Goal: Transaction & Acquisition: Complete application form

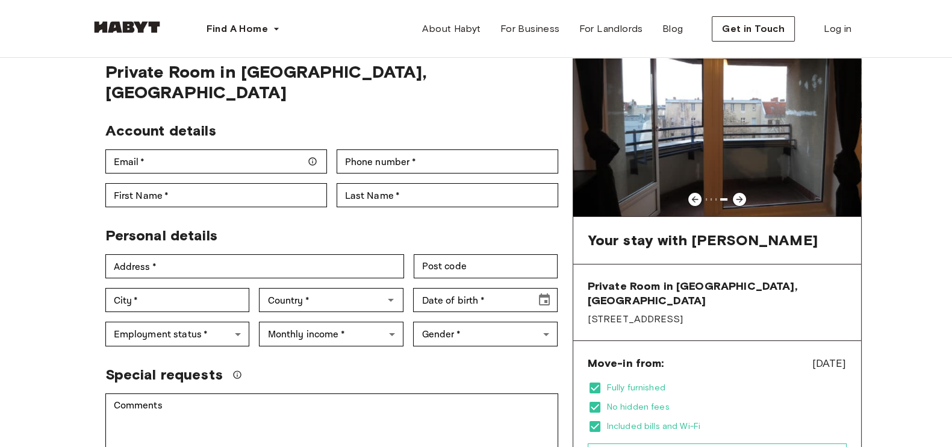
scroll to position [75, 0]
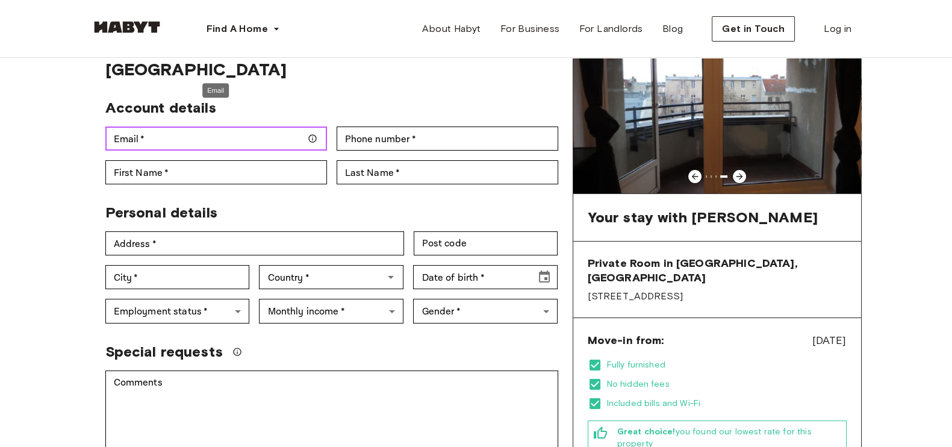
click at [258, 126] on input "Email   *" at bounding box center [216, 138] width 222 height 24
click at [740, 174] on icon at bounding box center [739, 176] width 7 height 7
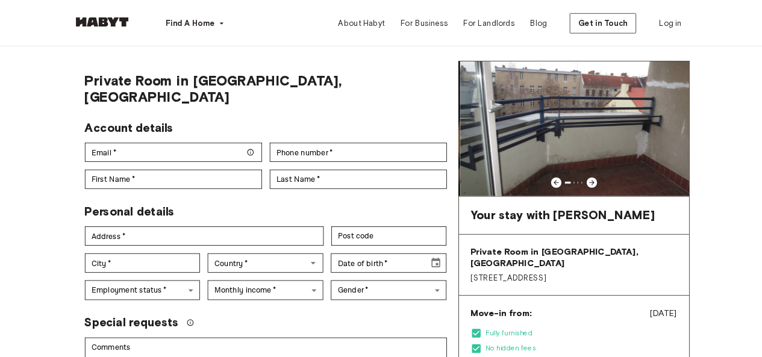
scroll to position [0, 0]
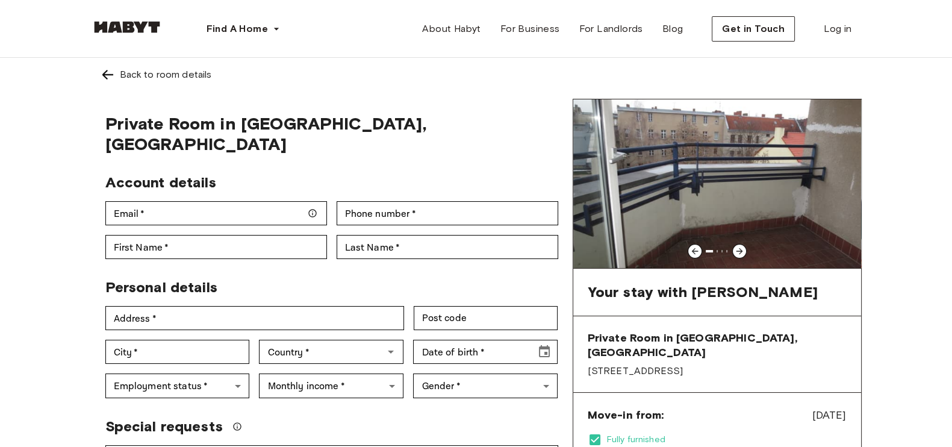
click at [756, 197] on img at bounding box center [717, 183] width 288 height 169
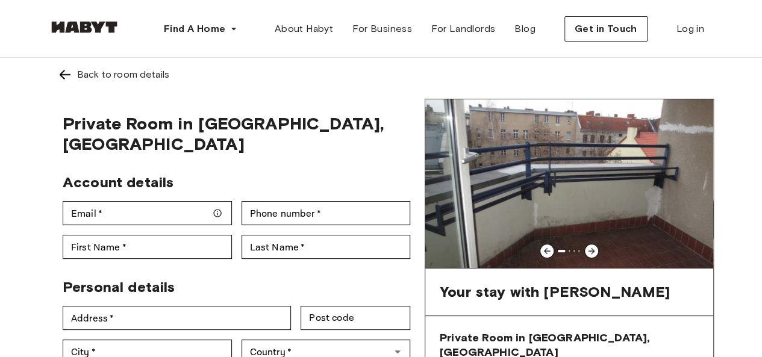
click at [567, 197] on img at bounding box center [569, 183] width 288 height 169
click at [589, 248] on icon at bounding box center [591, 251] width 10 height 10
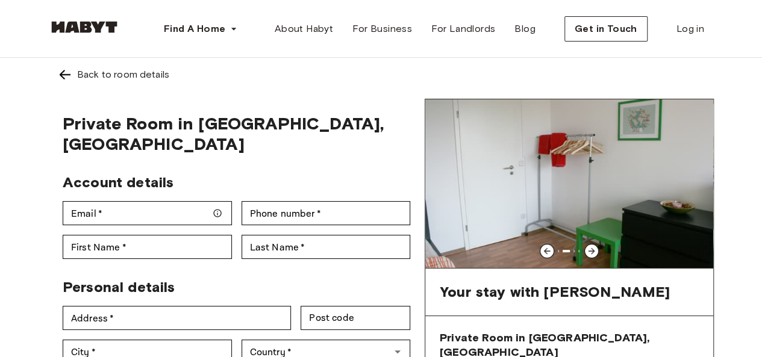
click at [592, 251] on icon at bounding box center [591, 251] width 7 height 7
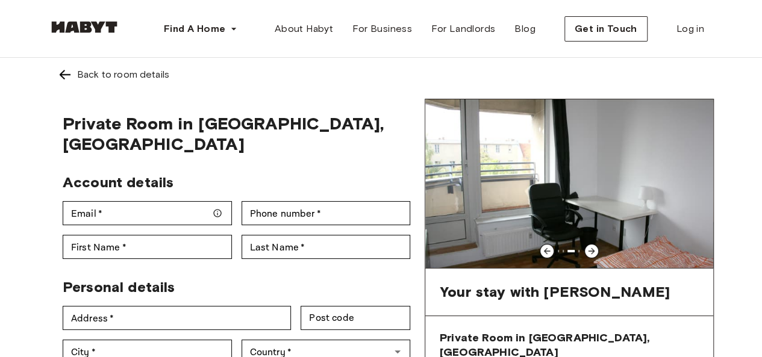
click at [592, 246] on icon at bounding box center [591, 251] width 10 height 10
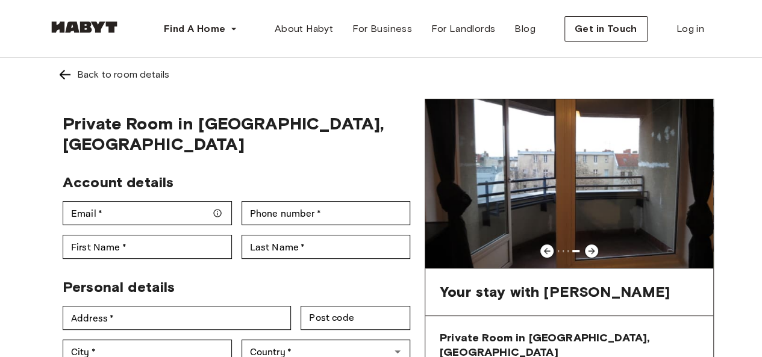
click at [592, 246] on icon at bounding box center [591, 251] width 10 height 10
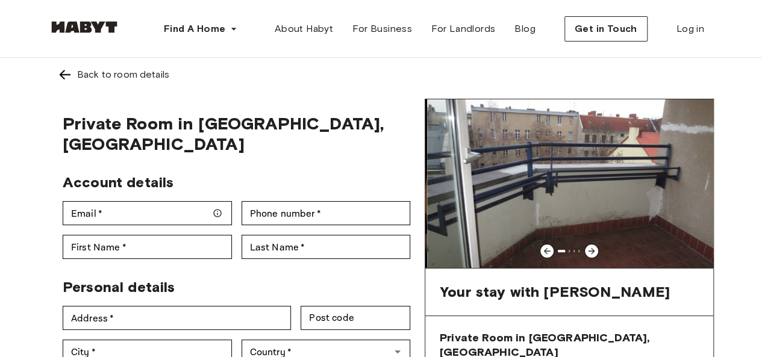
click at [592, 246] on icon at bounding box center [591, 251] width 10 height 10
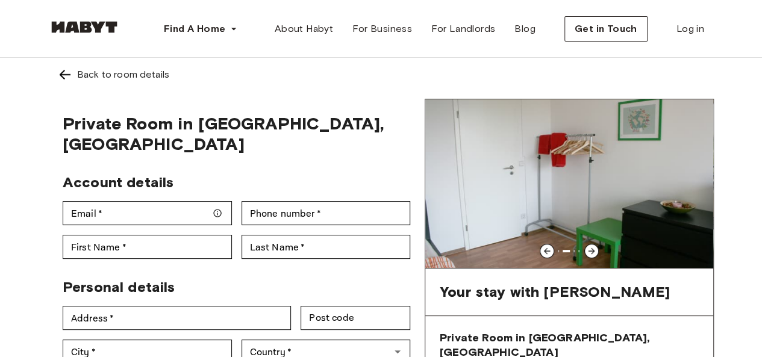
click at [592, 246] on icon at bounding box center [591, 251] width 10 height 10
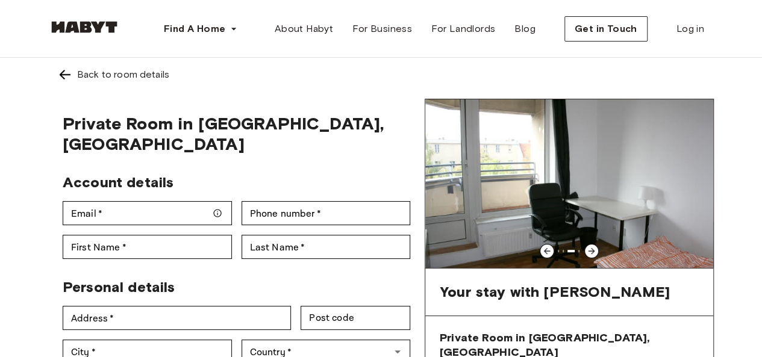
click at [592, 246] on icon at bounding box center [591, 251] width 10 height 10
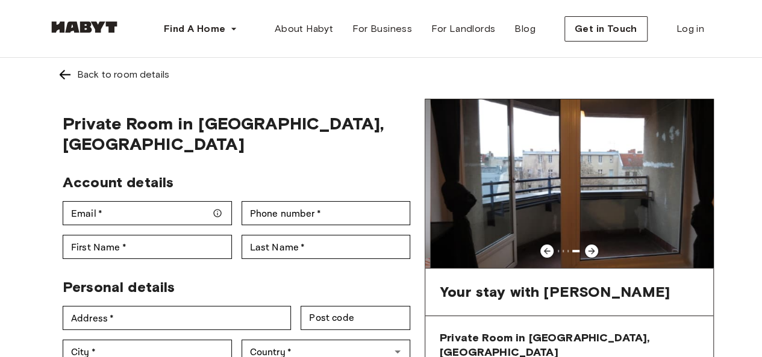
click at [592, 246] on icon at bounding box center [591, 251] width 10 height 10
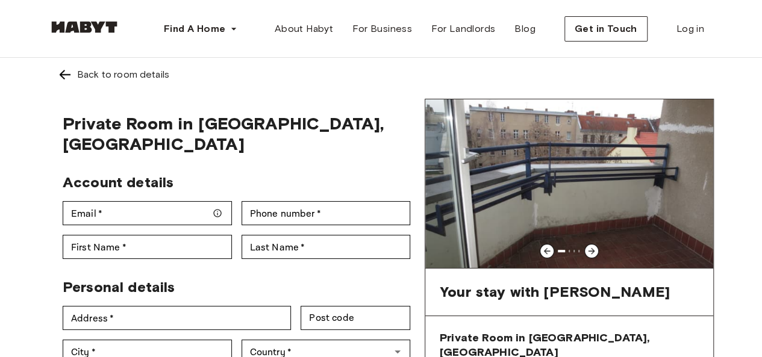
click at [592, 246] on icon at bounding box center [591, 251] width 10 height 10
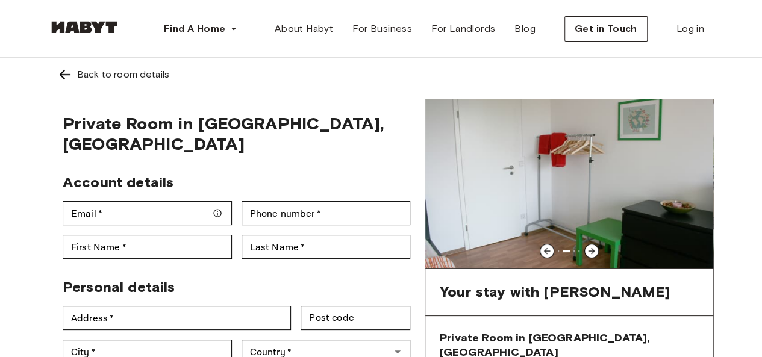
click at [592, 246] on icon at bounding box center [591, 251] width 10 height 10
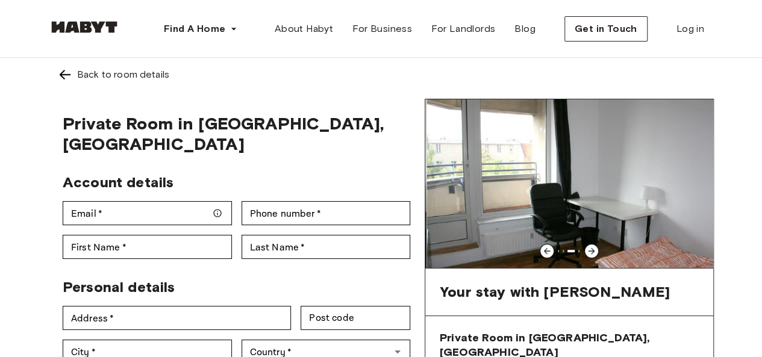
click at [592, 244] on div at bounding box center [591, 251] width 14 height 14
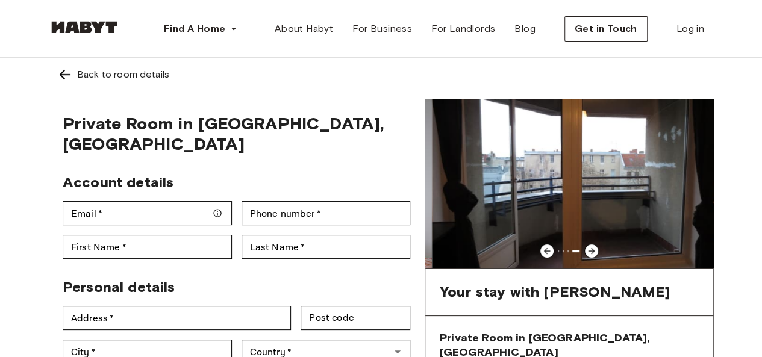
click at [592, 244] on div at bounding box center [591, 251] width 14 height 14
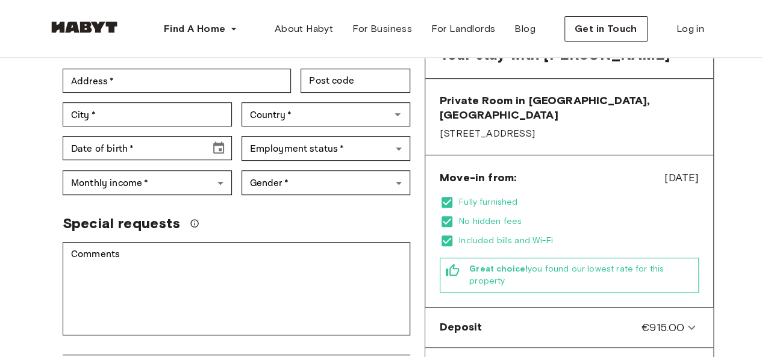
scroll to position [241, 0]
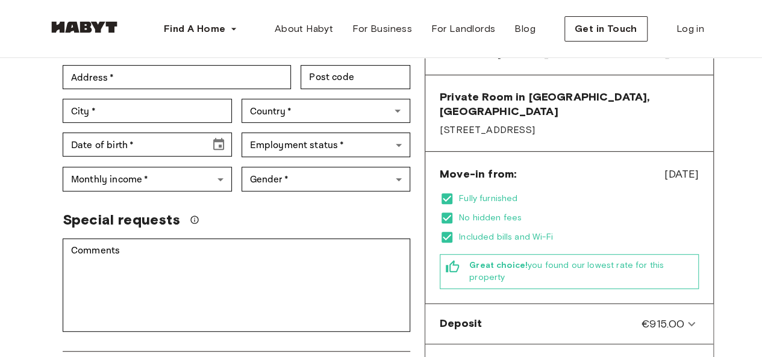
click at [464, 170] on div "Move-in from: Nov 4, 2025 Fully furnished No hidden fees Included bills and Wi-…" at bounding box center [569, 228] width 288 height 152
click at [673, 166] on span "Nov 4, 2025" at bounding box center [681, 174] width 34 height 16
click at [674, 166] on span "Nov 4, 2025" at bounding box center [681, 174] width 34 height 16
click at [664, 166] on span "Nov 4, 2025" at bounding box center [681, 174] width 34 height 16
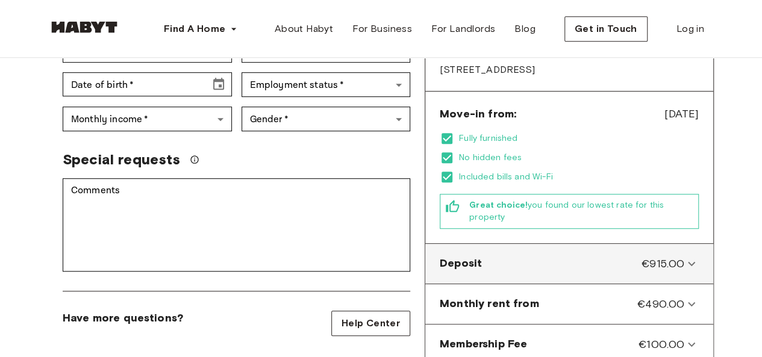
scroll to position [361, 0]
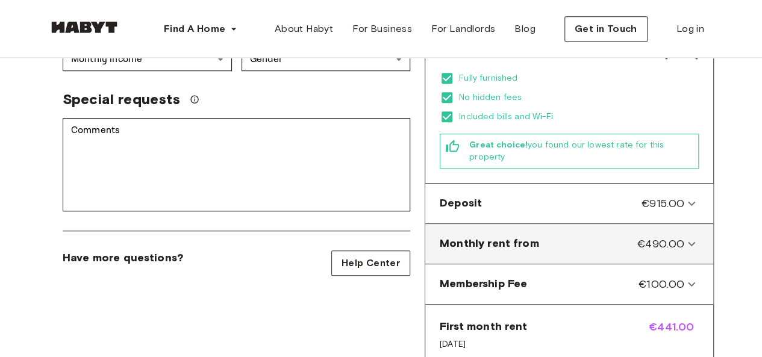
click at [679, 236] on span "€490.00" at bounding box center [660, 244] width 47 height 16
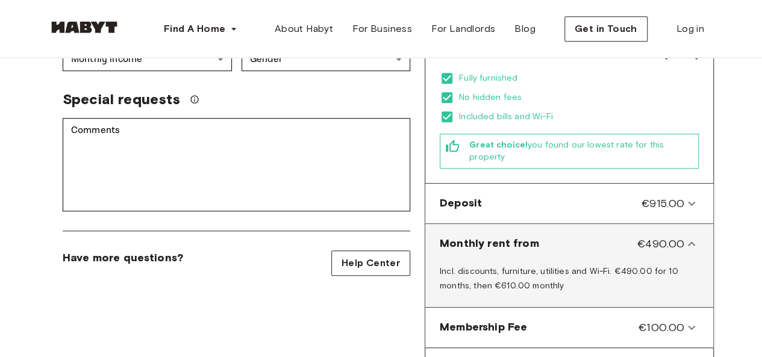
click at [679, 236] on span "€490.00" at bounding box center [660, 244] width 47 height 16
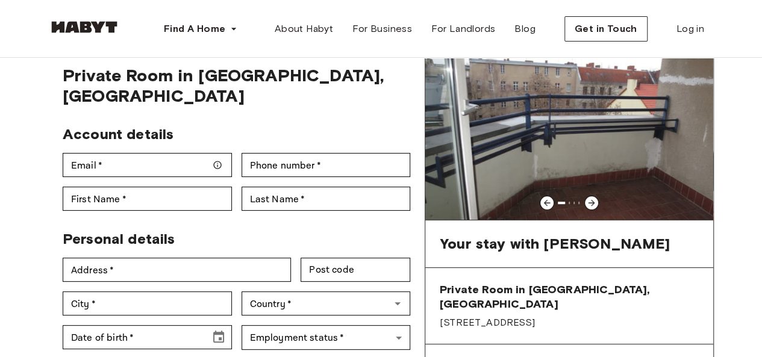
scroll to position [0, 0]
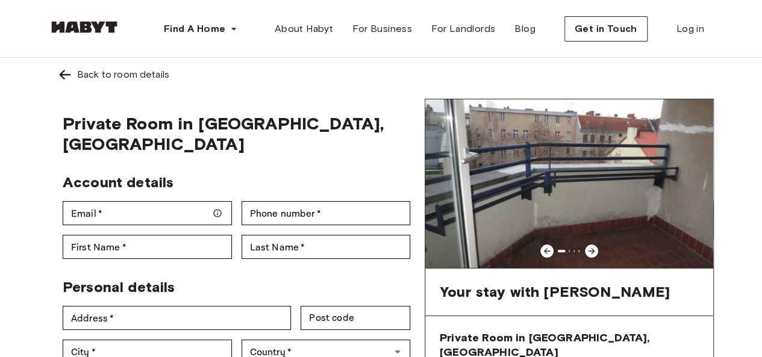
click at [547, 248] on icon at bounding box center [547, 251] width 7 height 7
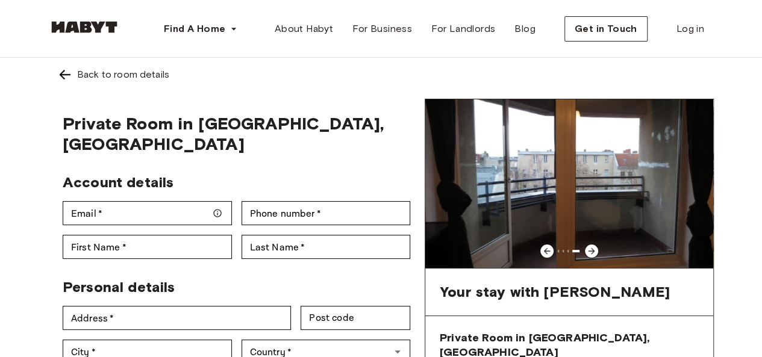
click at [545, 249] on icon at bounding box center [547, 251] width 10 height 10
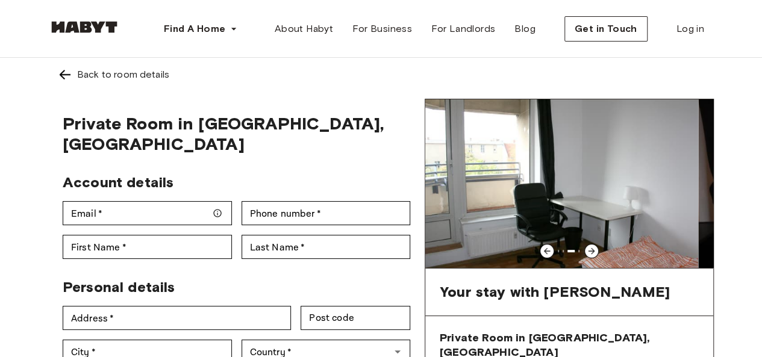
click at [545, 249] on icon at bounding box center [547, 251] width 10 height 10
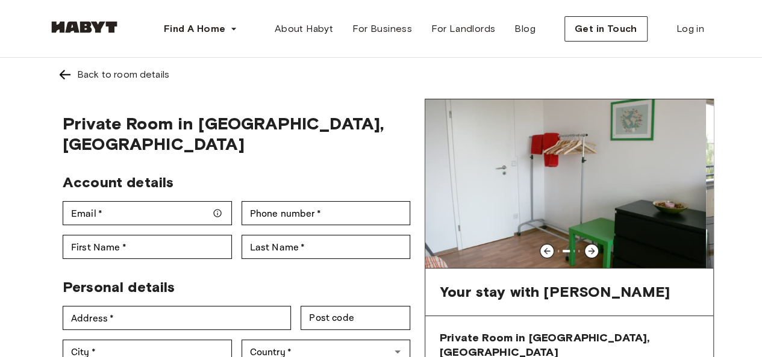
click at [545, 249] on icon at bounding box center [547, 251] width 10 height 10
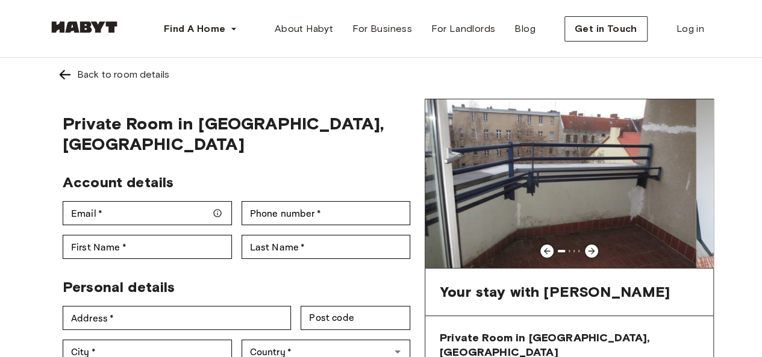
click at [545, 249] on icon at bounding box center [547, 251] width 10 height 10
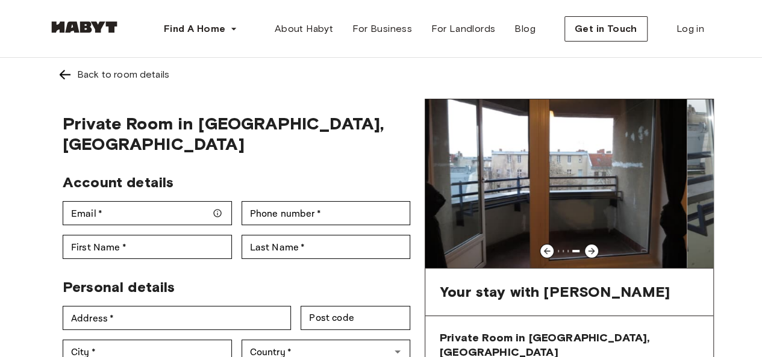
click at [545, 249] on icon at bounding box center [547, 251] width 10 height 10
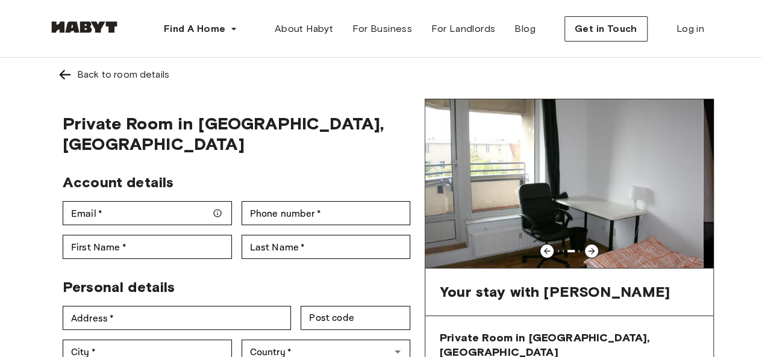
click at [545, 249] on icon at bounding box center [547, 251] width 10 height 10
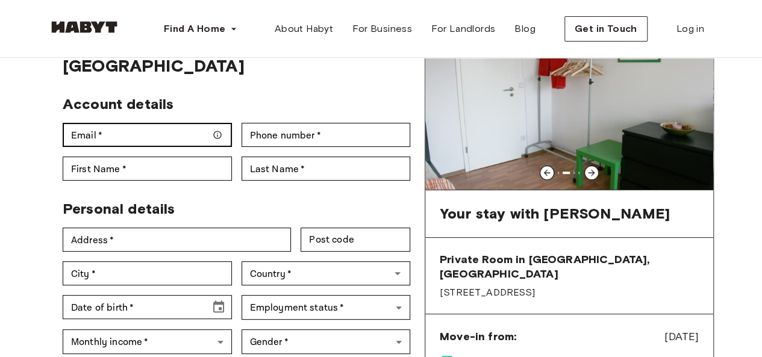
scroll to position [60, 0]
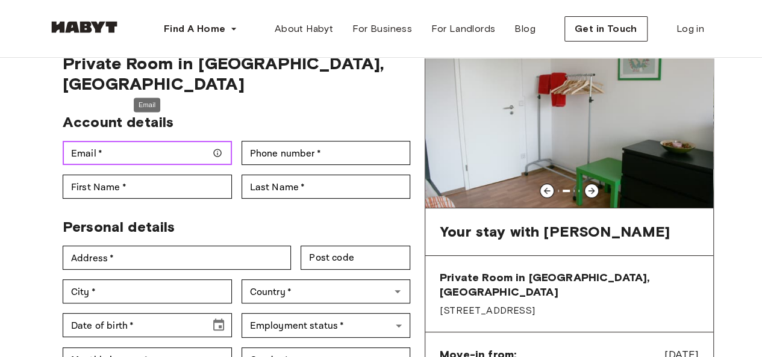
click at [157, 141] on input "Email   *" at bounding box center [147, 153] width 169 height 24
type input "**********"
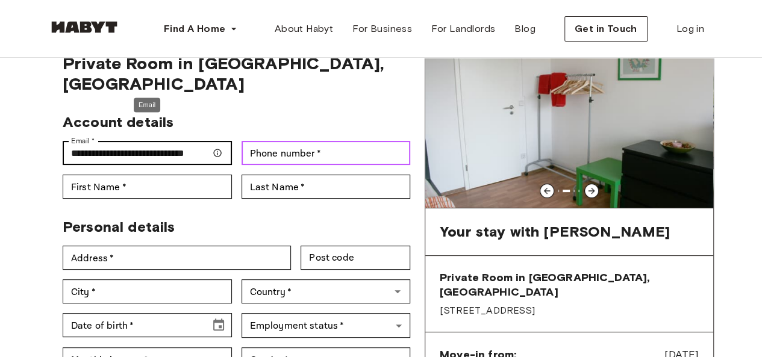
scroll to position [0, 0]
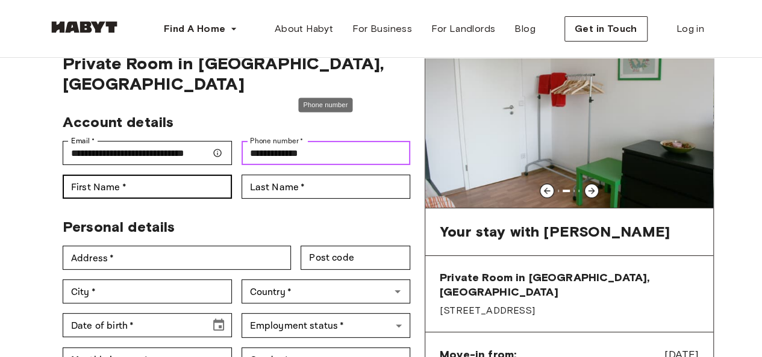
type input "**********"
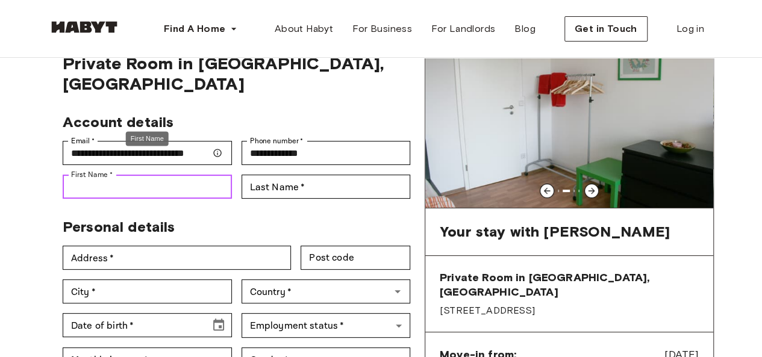
click at [117, 175] on input "First Name   *" at bounding box center [147, 187] width 169 height 24
type input "*****"
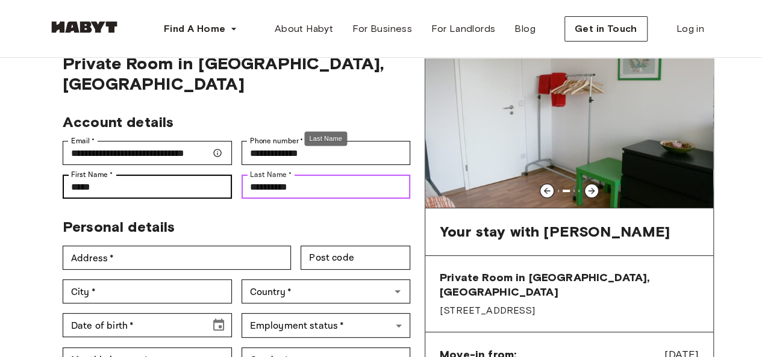
type input "**********"
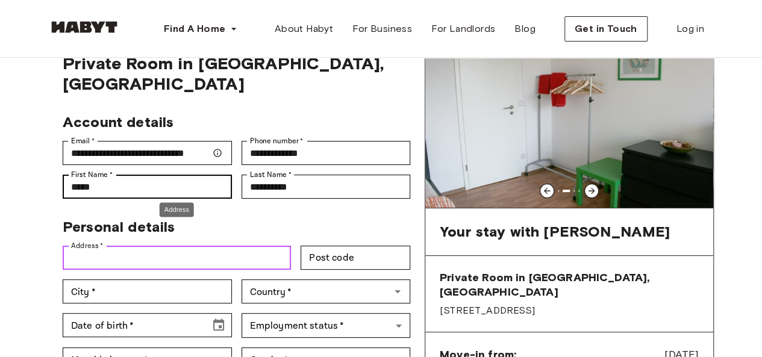
scroll to position [120, 0]
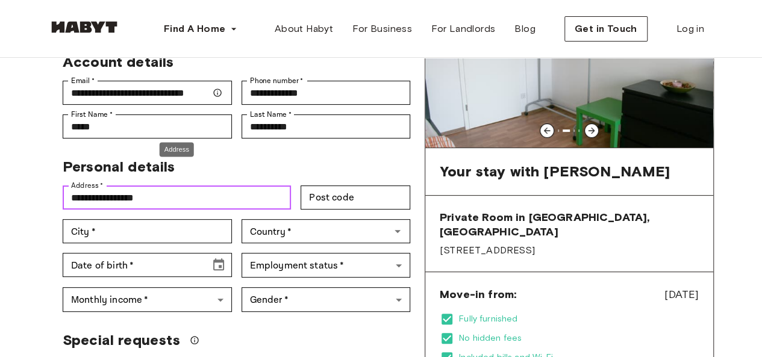
type input "**********"
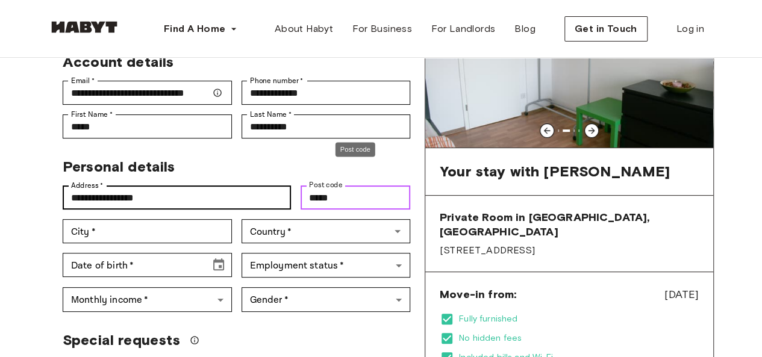
type input "*****"
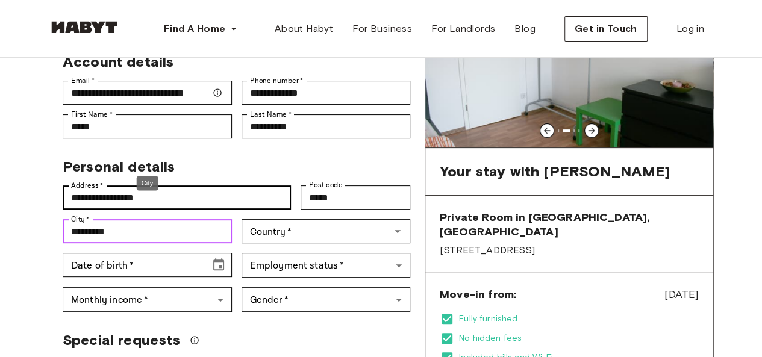
type input "*********"
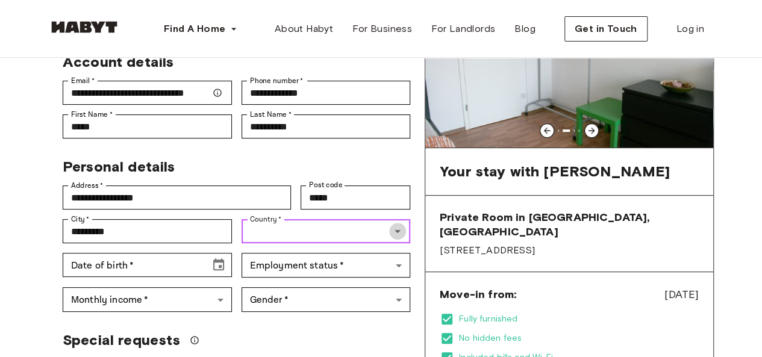
click at [395, 230] on icon "Open" at bounding box center [397, 231] width 6 height 3
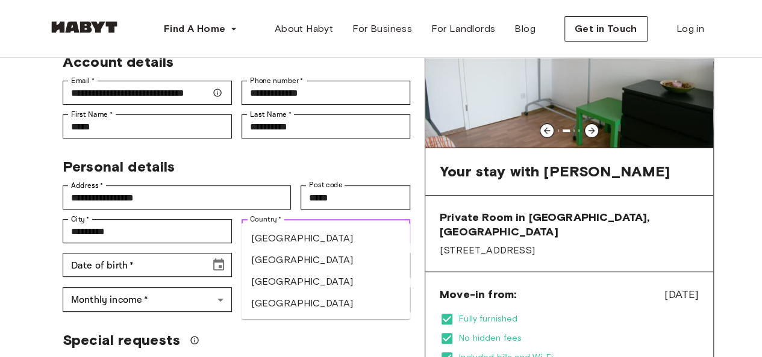
click at [317, 254] on li "[GEOGRAPHIC_DATA]" at bounding box center [325, 260] width 169 height 22
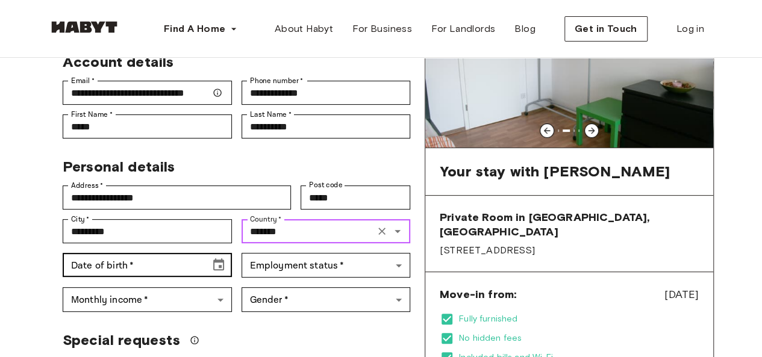
type input "*******"
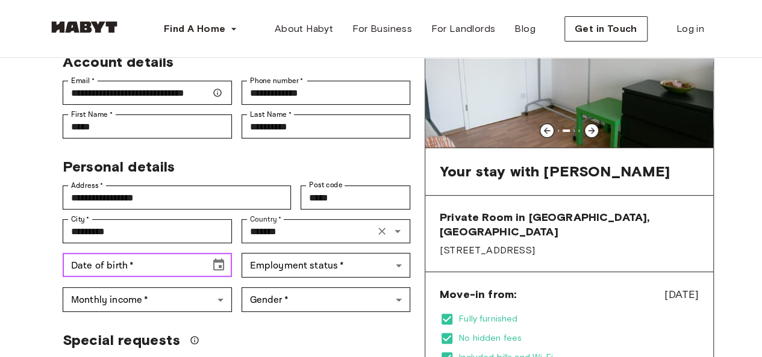
click at [223, 258] on icon "Choose date" at bounding box center [218, 264] width 11 height 12
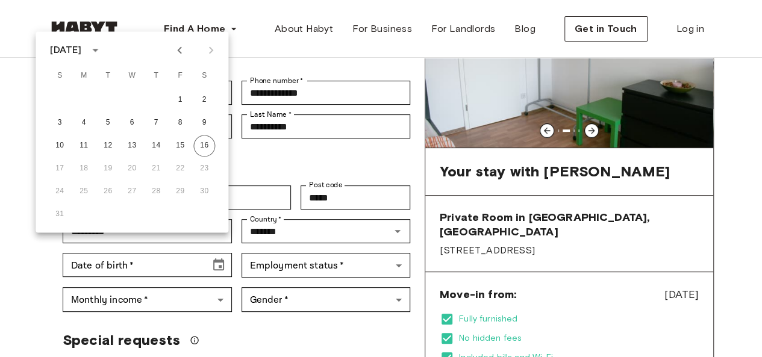
click at [81, 51] on div "August 2025" at bounding box center [65, 50] width 31 height 14
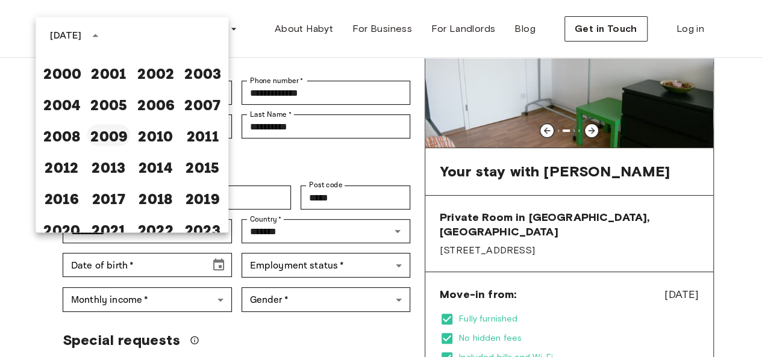
scroll to position [775, 0]
click at [77, 75] on button "2000" at bounding box center [61, 73] width 43 height 22
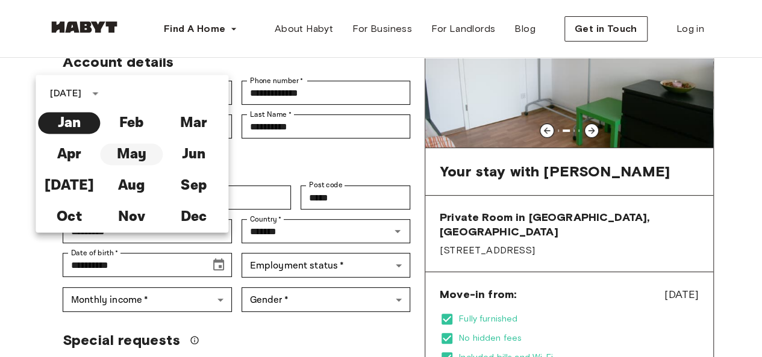
click at [137, 156] on button "May" at bounding box center [132, 154] width 62 height 22
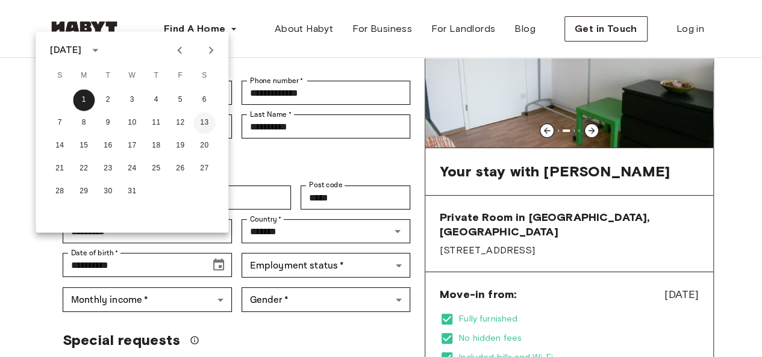
click at [210, 120] on button "13" at bounding box center [204, 123] width 22 height 22
type input "**********"
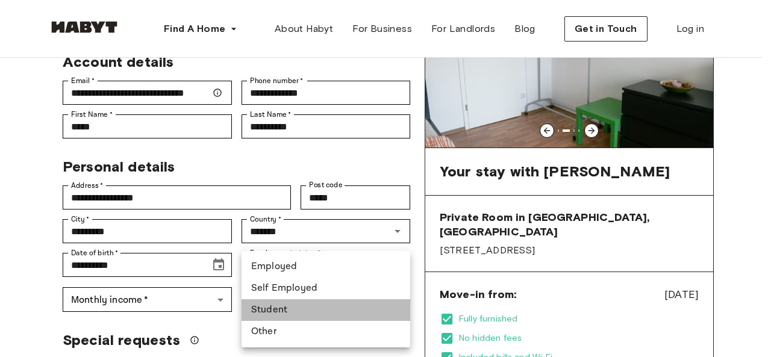
click at [283, 304] on li "Student" at bounding box center [325, 310] width 169 height 22
type input "*******"
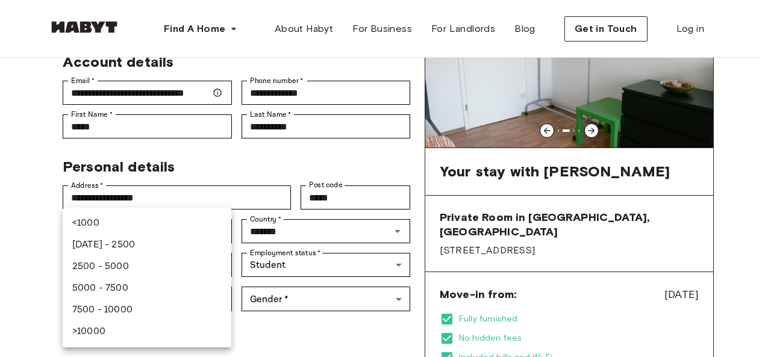
click at [199, 252] on li "1000 - 2500" at bounding box center [147, 245] width 169 height 22
type input "***"
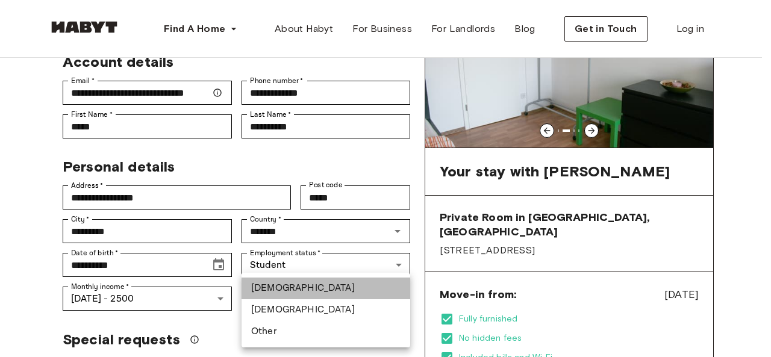
click at [273, 285] on li "Male" at bounding box center [325, 289] width 169 height 22
type input "****"
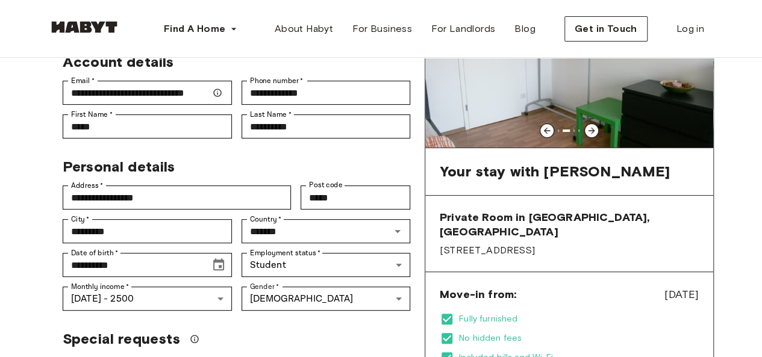
click at [0, 234] on div "**********" at bounding box center [381, 351] width 762 height 829
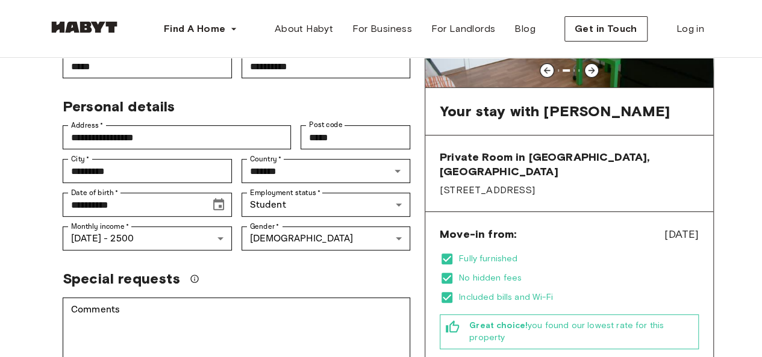
scroll to position [241, 0]
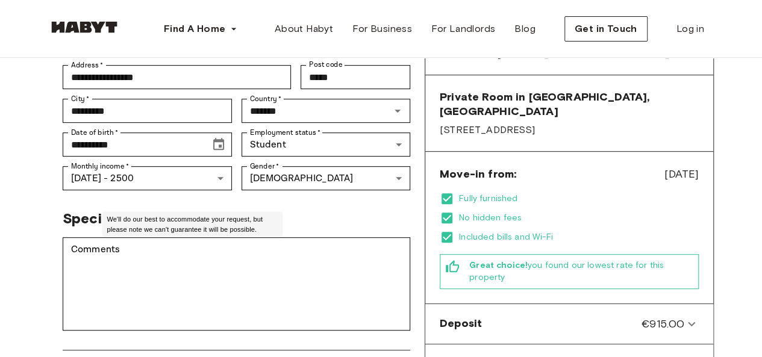
click at [192, 214] on icon "We'll do our best to accommodate your request, but please note we can't guarant…" at bounding box center [195, 218] width 8 height 8
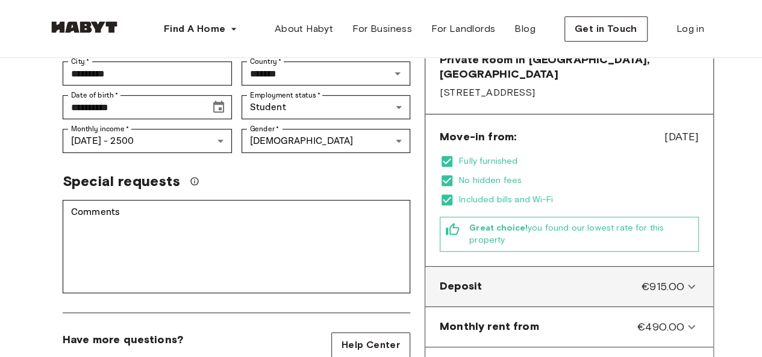
scroll to position [301, 0]
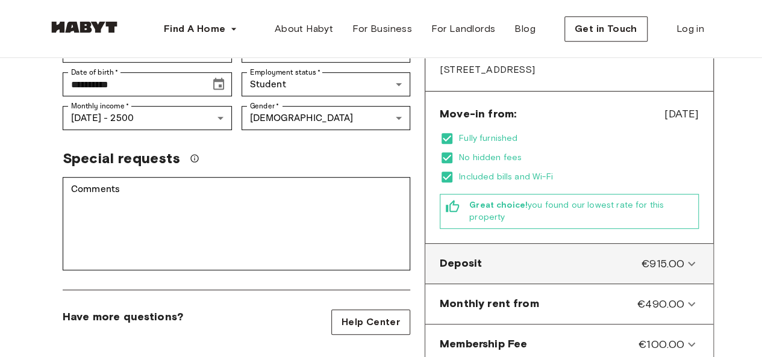
click at [530, 249] on div "Deposit €915.00" at bounding box center [569, 264] width 278 height 30
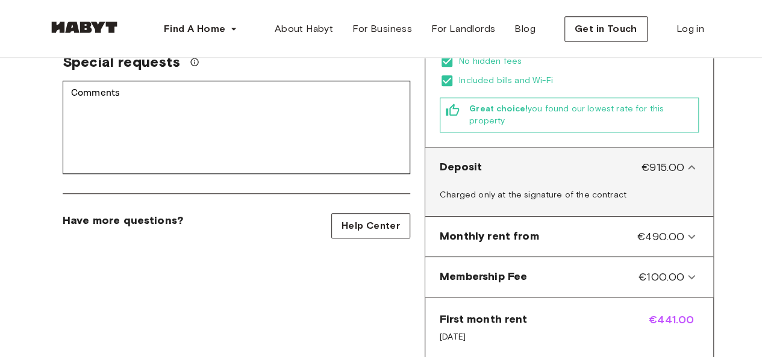
scroll to position [421, 0]
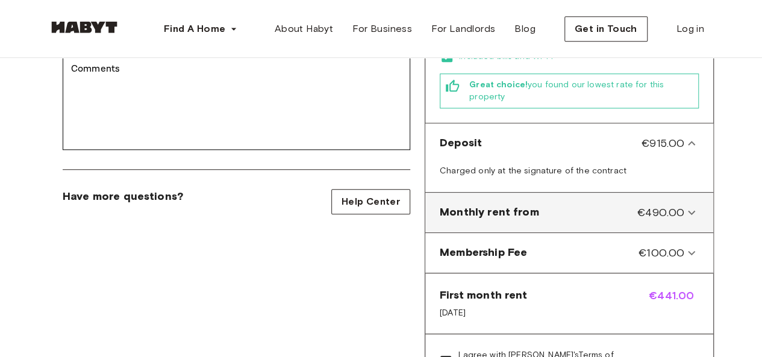
click at [533, 202] on from-panel "Monthly rent from €490.00" at bounding box center [569, 212] width 278 height 30
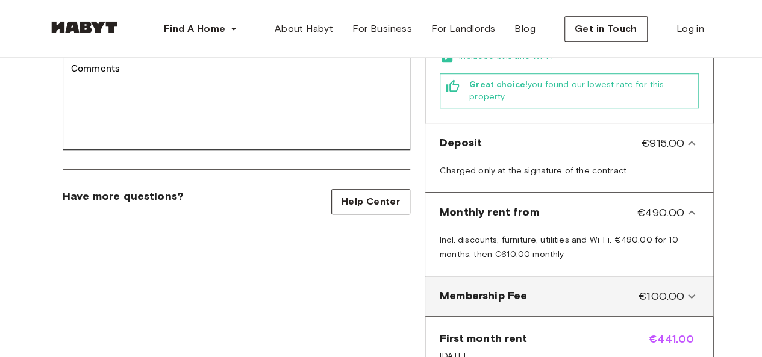
click at [522, 281] on Fee-panel "Membership Fee €100.00" at bounding box center [569, 296] width 278 height 30
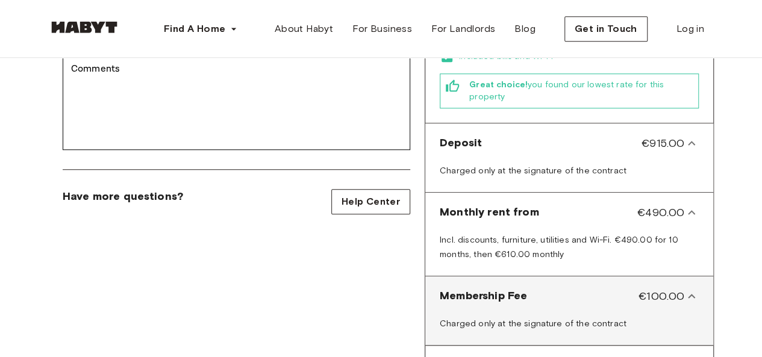
scroll to position [482, 0]
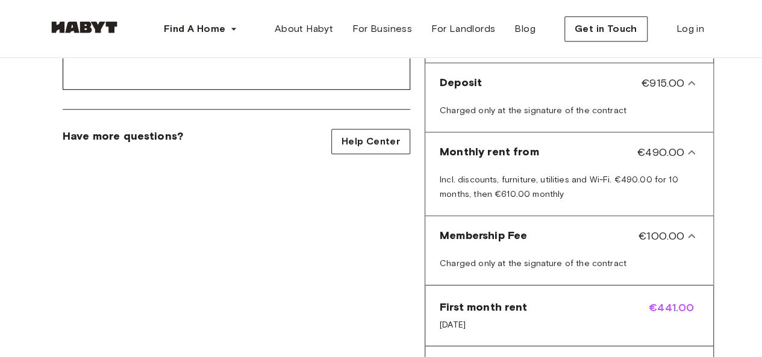
click at [496, 300] on span "First month rent" at bounding box center [483, 307] width 87 height 14
click at [671, 285] on div "First month rent Nov 4, 2025 €441.00" at bounding box center [569, 315] width 288 height 60
click at [667, 300] on span "€441.00" at bounding box center [673, 315] width 50 height 31
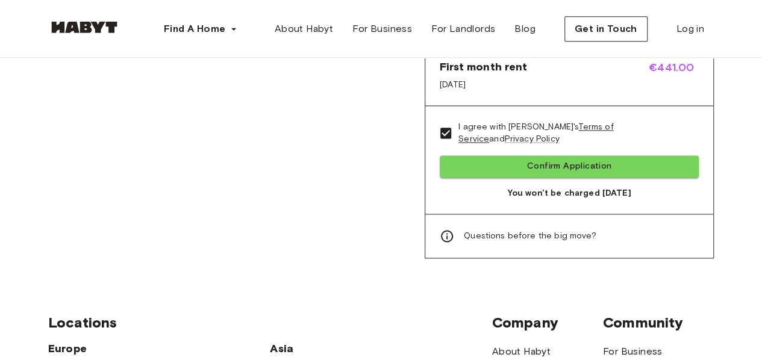
scroll to position [723, 0]
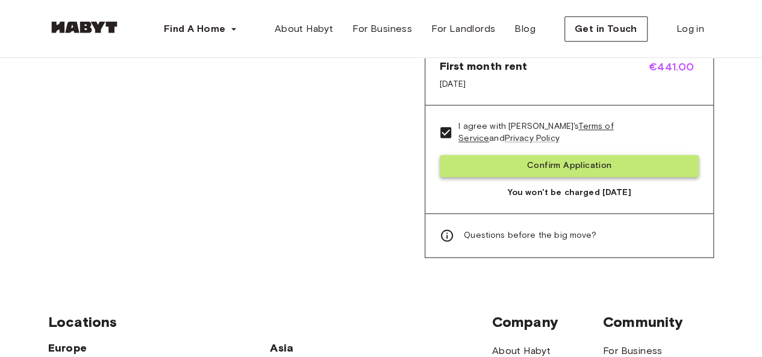
click at [509, 155] on button "Confirm Application" at bounding box center [569, 166] width 259 height 22
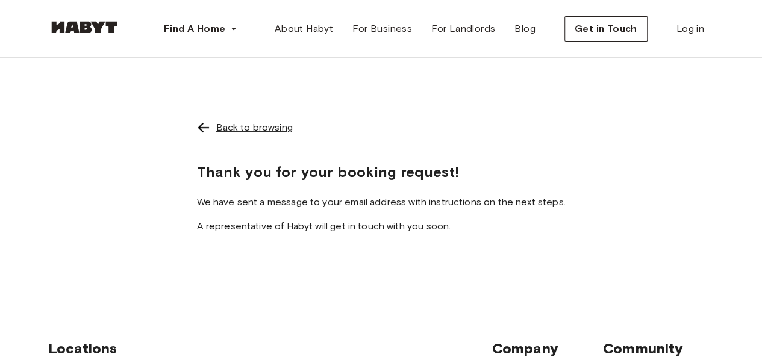
click at [243, 123] on div "Back to browsing" at bounding box center [254, 127] width 76 height 14
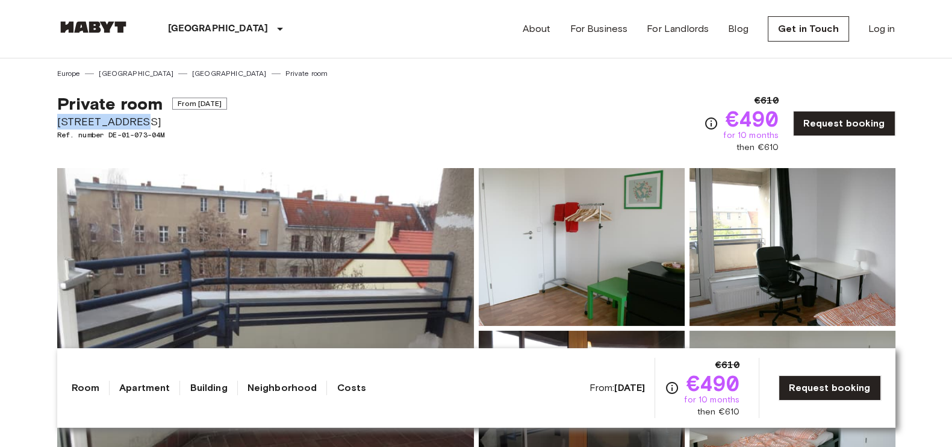
click at [365, 246] on img at bounding box center [265, 328] width 417 height 320
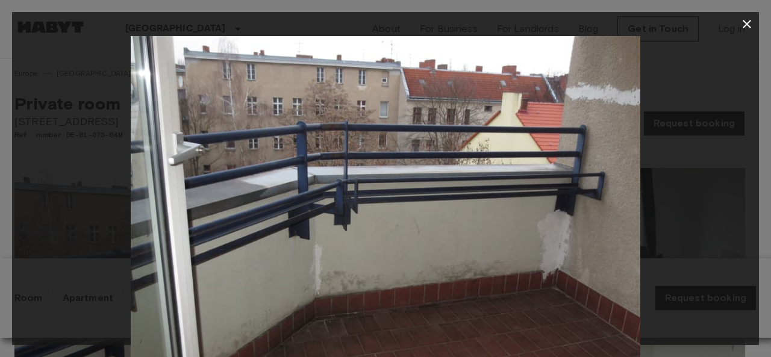
click at [674, 196] on div at bounding box center [385, 206] width 747 height 340
click at [746, 26] on icon "button" at bounding box center [746, 24] width 14 height 14
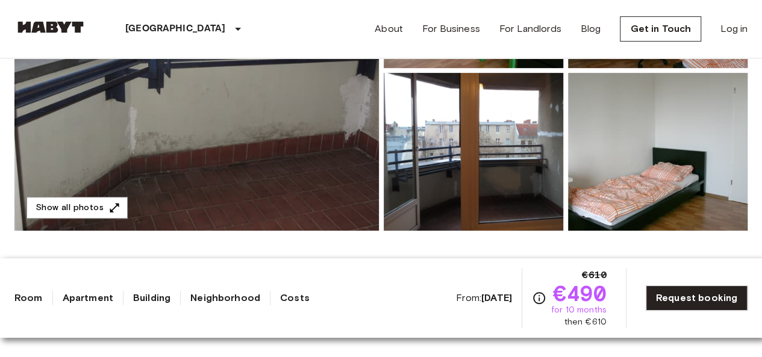
scroll to position [301, 0]
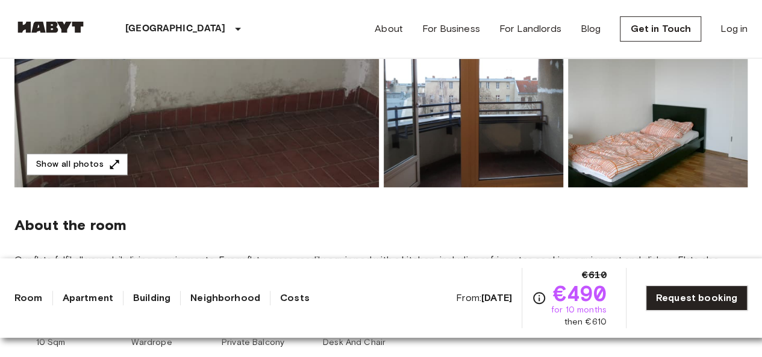
click at [487, 137] on img at bounding box center [473, 109] width 179 height 158
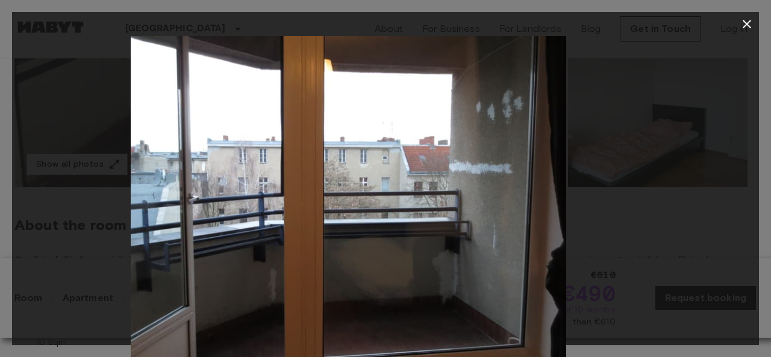
drag, startPoint x: 498, startPoint y: 320, endPoint x: 389, endPoint y: 306, distance: 109.9
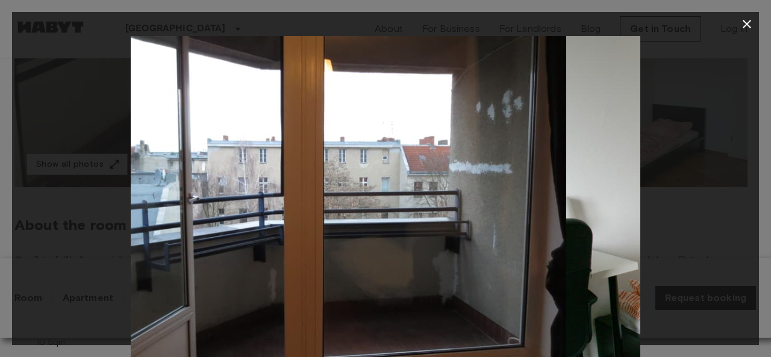
click at [390, 306] on img at bounding box center [311, 206] width 509 height 340
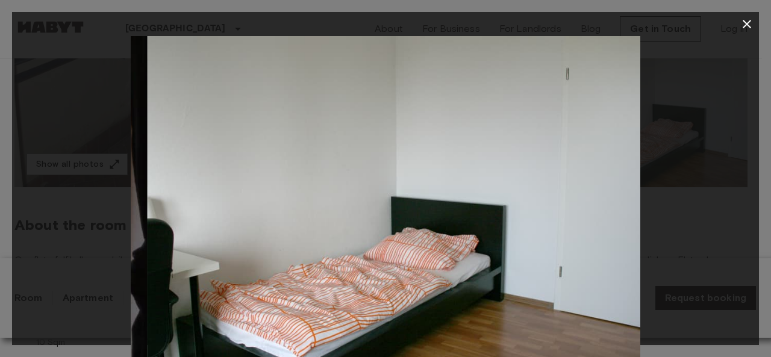
drag, startPoint x: 560, startPoint y: 264, endPoint x: 224, endPoint y: 241, distance: 336.7
click at [280, 249] on img at bounding box center [401, 206] width 509 height 340
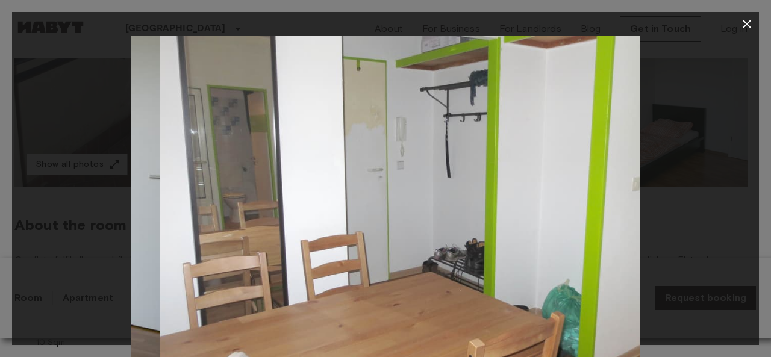
drag, startPoint x: 503, startPoint y: 217, endPoint x: 251, endPoint y: 214, distance: 252.3
click at [316, 220] on img at bounding box center [414, 206] width 509 height 340
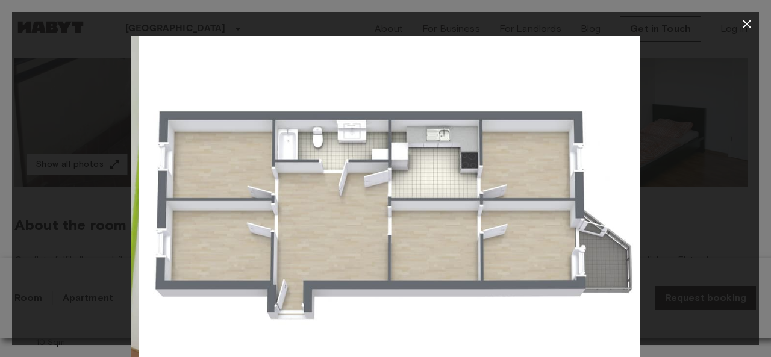
drag, startPoint x: 496, startPoint y: 196, endPoint x: 303, endPoint y: 174, distance: 193.9
click at [373, 187] on img at bounding box center [392, 206] width 509 height 340
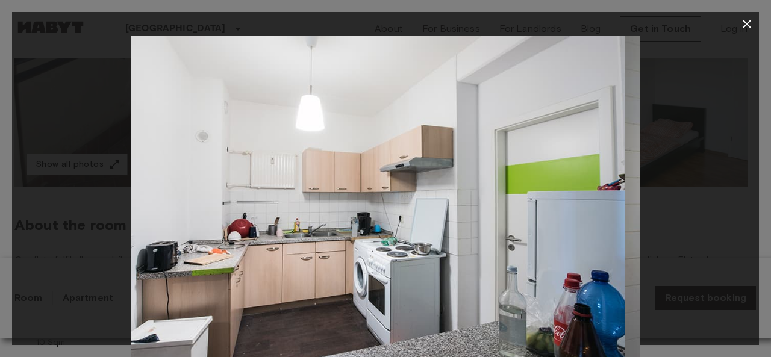
drag, startPoint x: 570, startPoint y: 162, endPoint x: 358, endPoint y: 163, distance: 212.6
click at [403, 166] on img at bounding box center [370, 206] width 509 height 340
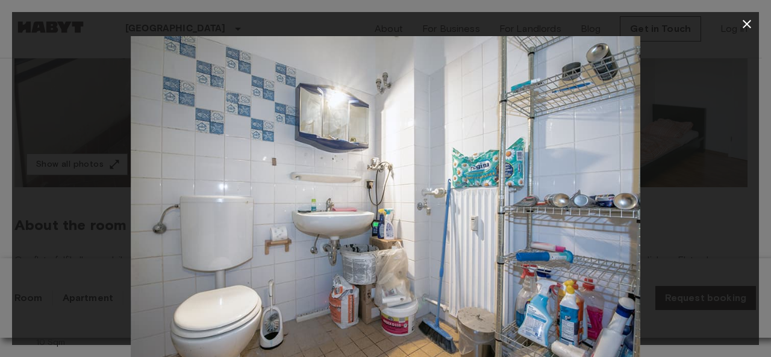
drag, startPoint x: 499, startPoint y: 149, endPoint x: 199, endPoint y: 149, distance: 299.9
click at [211, 149] on img at bounding box center [385, 206] width 509 height 340
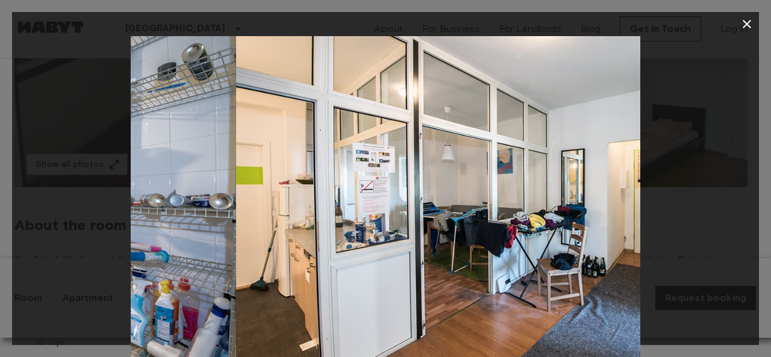
drag, startPoint x: 285, startPoint y: 140, endPoint x: 550, endPoint y: 151, distance: 265.8
click at [529, 151] on img at bounding box center [489, 206] width 509 height 340
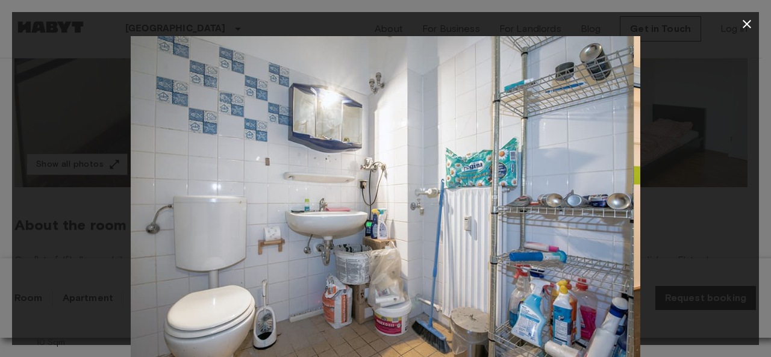
drag, startPoint x: 257, startPoint y: 151, endPoint x: 549, endPoint y: 153, distance: 292.6
click at [520, 152] on img at bounding box center [378, 206] width 509 height 340
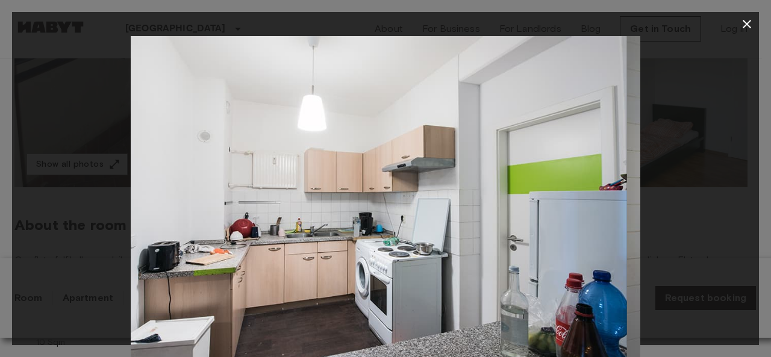
drag, startPoint x: 562, startPoint y: 164, endPoint x: 146, endPoint y: 127, distance: 417.1
click at [264, 142] on img at bounding box center [371, 206] width 509 height 340
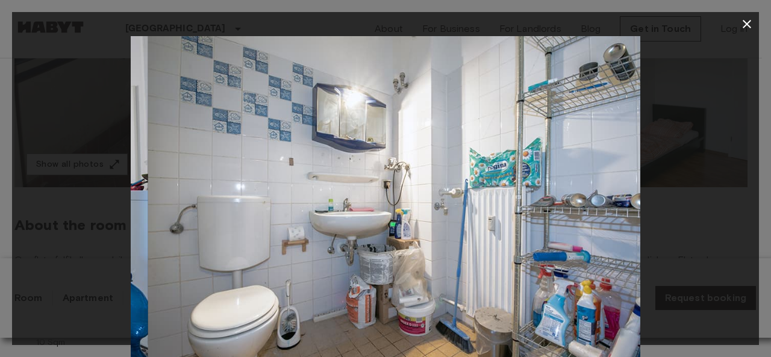
drag, startPoint x: 470, startPoint y: 130, endPoint x: 207, endPoint y: 127, distance: 262.5
click at [273, 133] on img at bounding box center [402, 206] width 509 height 340
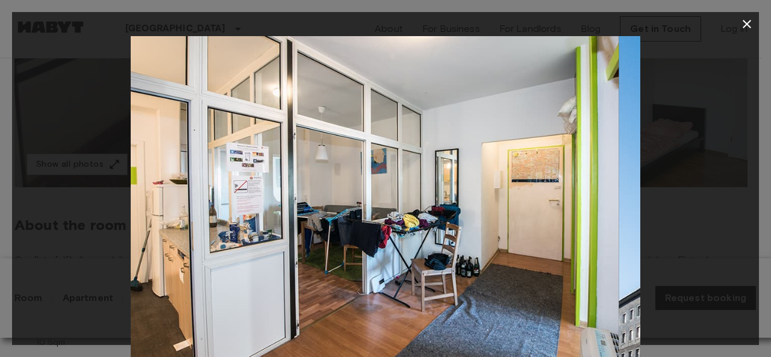
drag, startPoint x: 394, startPoint y: 106, endPoint x: 185, endPoint y: 104, distance: 209.0
click at [211, 107] on img at bounding box center [364, 206] width 509 height 340
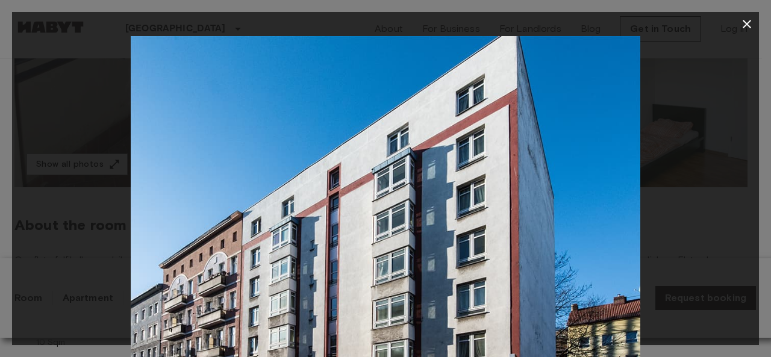
drag, startPoint x: 438, startPoint y: 115, endPoint x: 247, endPoint y: 91, distance: 192.4
click at [319, 103] on img at bounding box center [385, 206] width 509 height 340
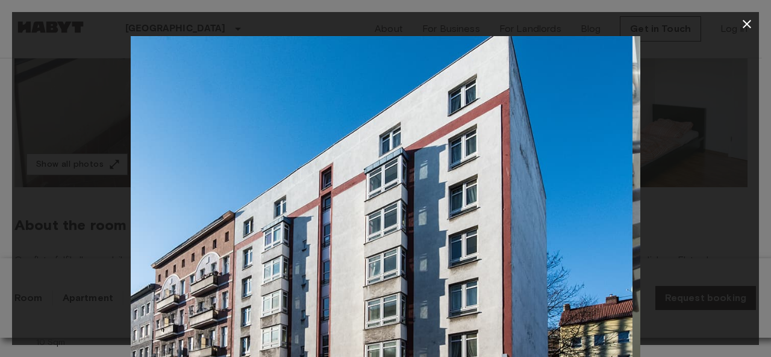
drag, startPoint x: 524, startPoint y: 66, endPoint x: 281, endPoint y: 55, distance: 243.5
click at [337, 58] on img at bounding box center [377, 206] width 509 height 340
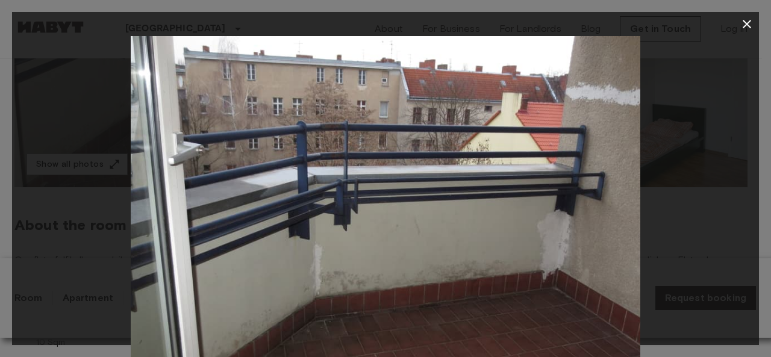
click at [750, 25] on icon "button" at bounding box center [746, 24] width 14 height 14
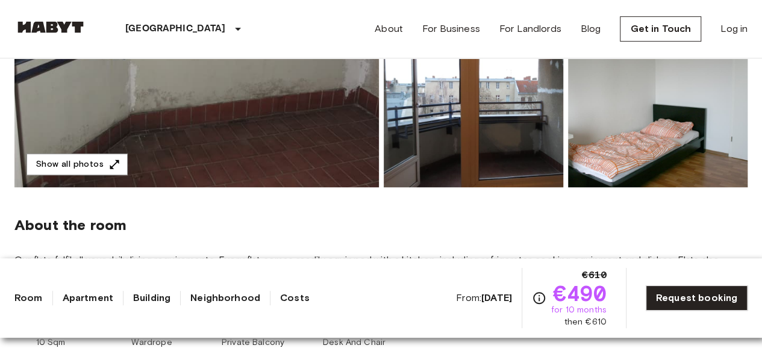
click at [465, 156] on img at bounding box center [473, 109] width 179 height 158
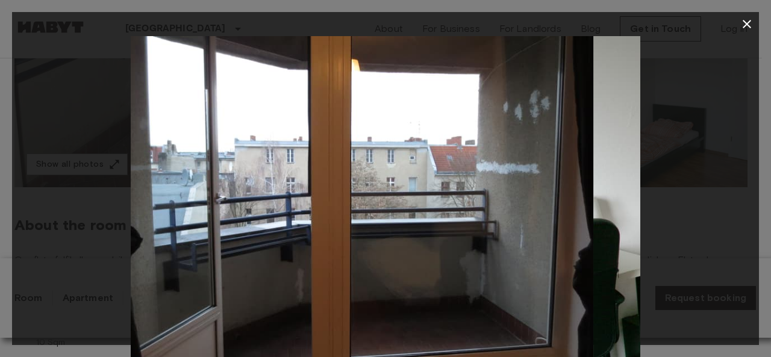
drag, startPoint x: 532, startPoint y: 288, endPoint x: 275, endPoint y: 248, distance: 260.2
click at [287, 250] on img at bounding box center [338, 206] width 509 height 340
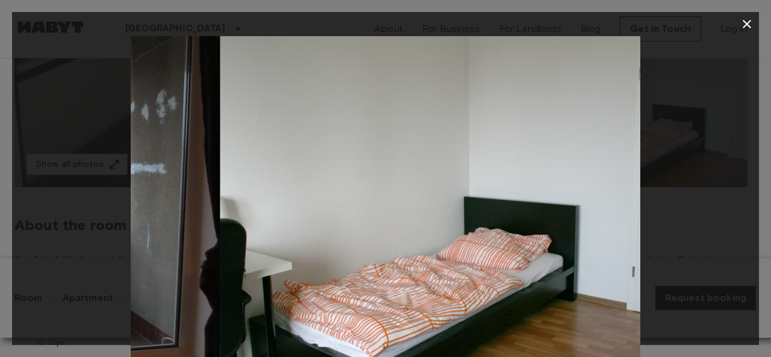
drag, startPoint x: 495, startPoint y: 210, endPoint x: 327, endPoint y: 201, distance: 168.2
click at [352, 204] on img at bounding box center [474, 206] width 509 height 340
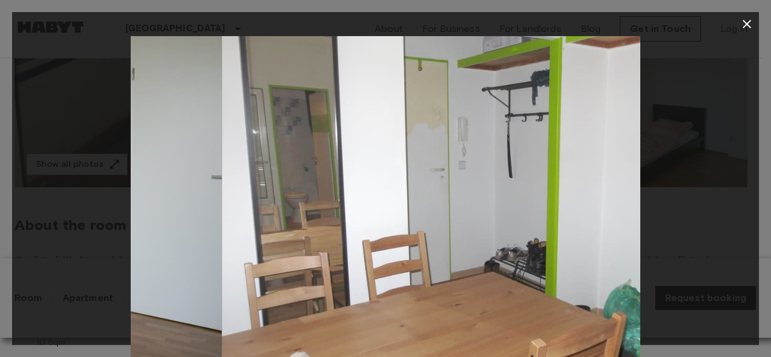
drag, startPoint x: 537, startPoint y: 199, endPoint x: 319, endPoint y: 172, distance: 219.7
click at [346, 178] on img at bounding box center [476, 206] width 509 height 340
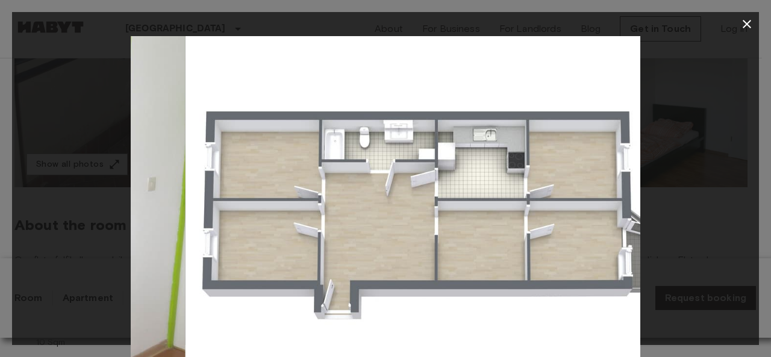
drag, startPoint x: 532, startPoint y: 172, endPoint x: 403, endPoint y: 164, distance: 129.7
click at [403, 164] on img at bounding box center [439, 206] width 509 height 340
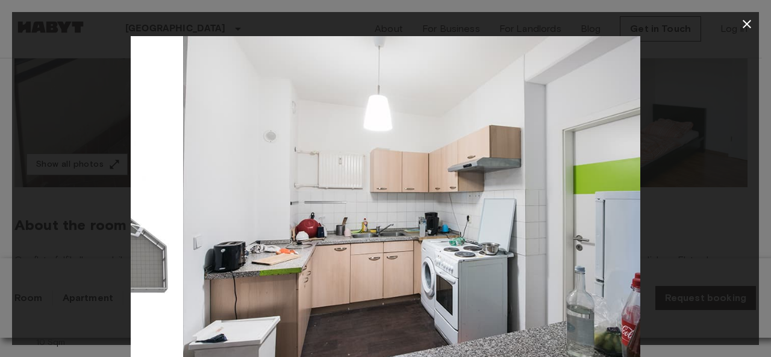
drag, startPoint x: 447, startPoint y: 166, endPoint x: 589, endPoint y: 151, distance: 143.5
click at [567, 161] on img at bounding box center [438, 206] width 509 height 340
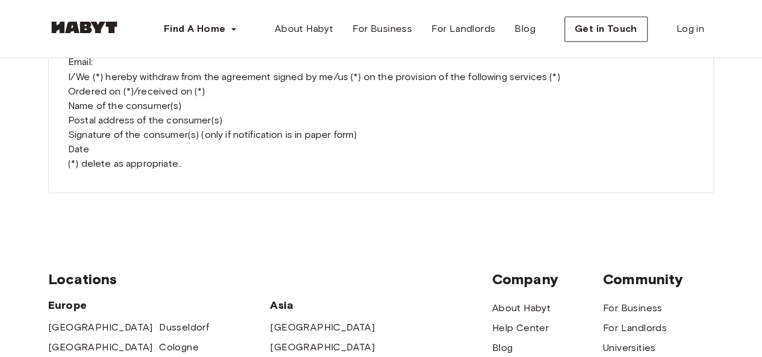
scroll to position [3372, 0]
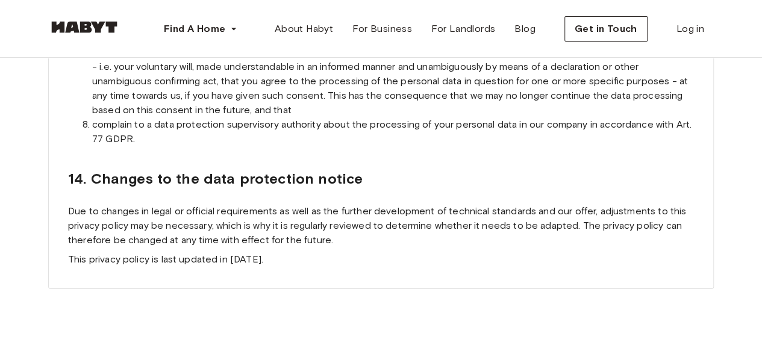
scroll to position [11260, 0]
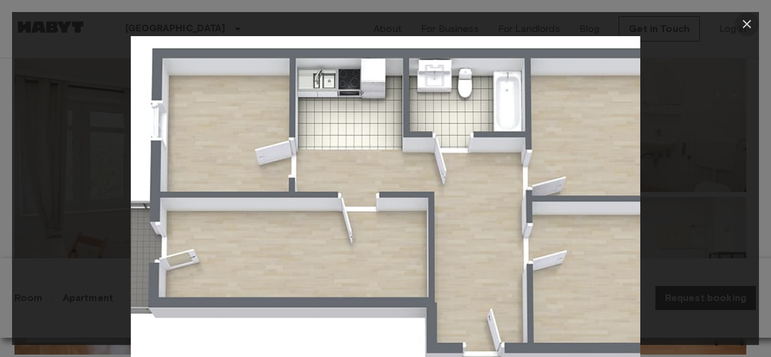
click at [739, 27] on icon "button" at bounding box center [746, 24] width 14 height 14
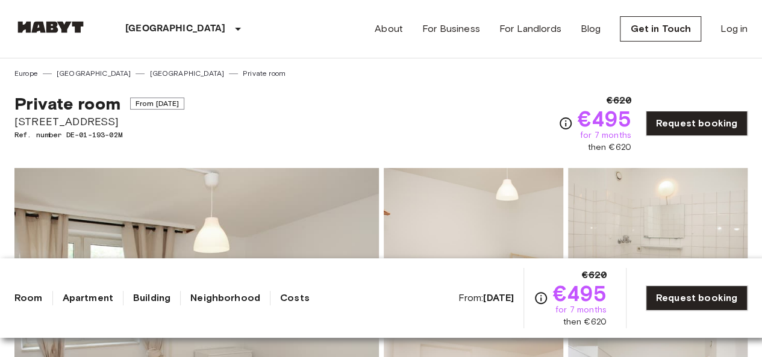
click at [181, 100] on span "From Aug 18 2025" at bounding box center [157, 104] width 55 height 12
click at [185, 104] on span "From Aug 18 2025" at bounding box center [157, 104] width 55 height 12
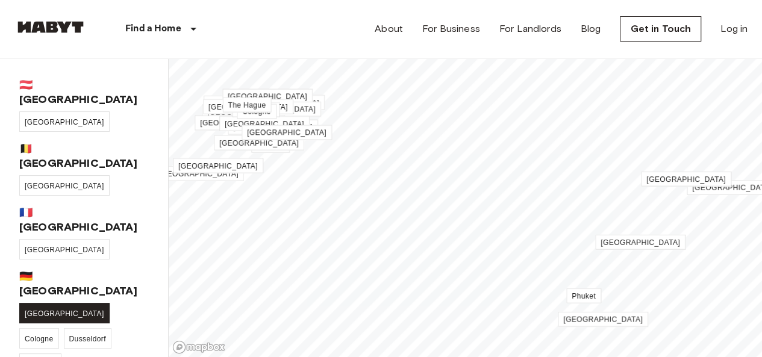
click at [33, 309] on span "[GEOGRAPHIC_DATA]" at bounding box center [64, 313] width 79 height 8
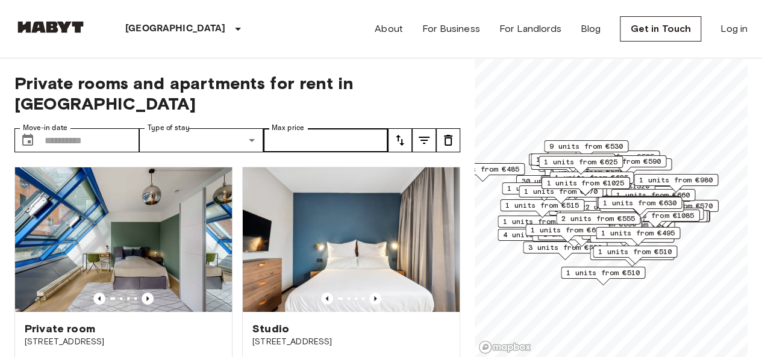
click at [295, 123] on label "Max price" at bounding box center [288, 128] width 33 height 10
click at [295, 128] on input "Max price" at bounding box center [325, 140] width 125 height 24
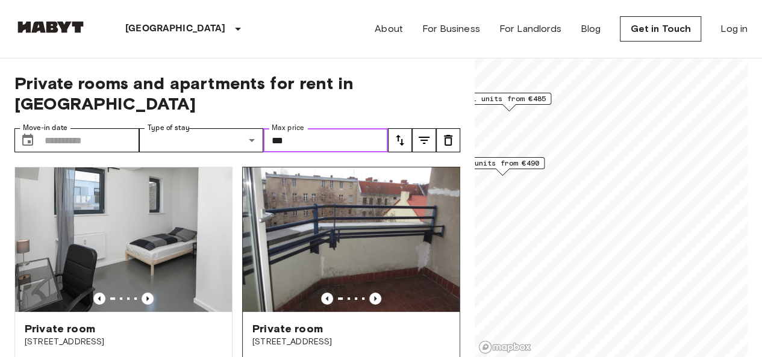
type input "***"
click at [288, 322] on span "Private room" at bounding box center [287, 329] width 70 height 14
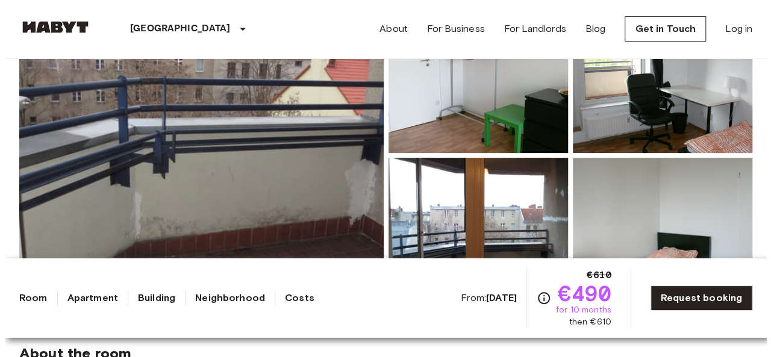
scroll to position [173, 0]
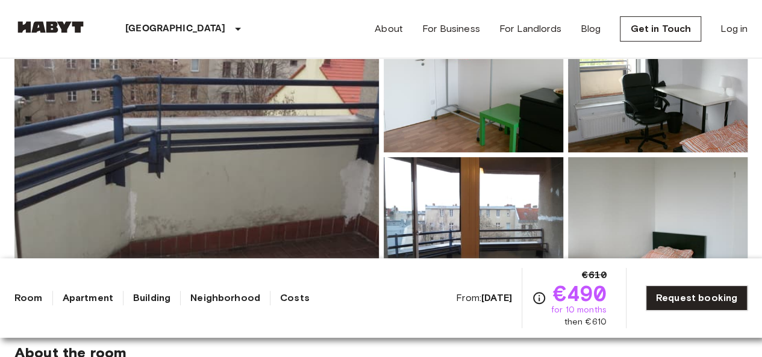
click at [313, 215] on img at bounding box center [196, 155] width 364 height 320
